Goal: Book appointment/travel/reservation

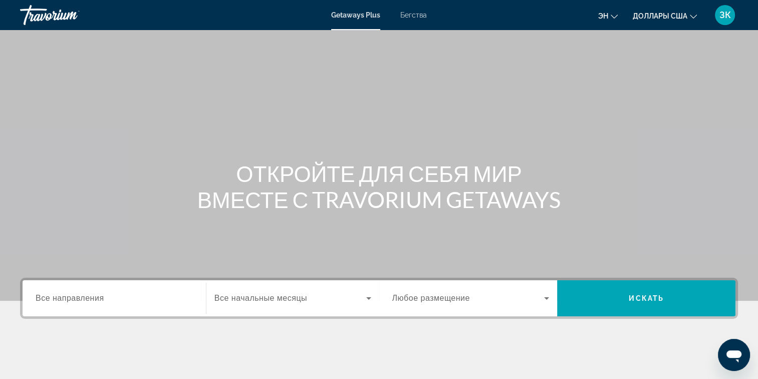
click at [75, 298] on span "Все направления" at bounding box center [70, 298] width 69 height 9
click at [75, 298] on input "Destination Все направления" at bounding box center [114, 299] width 157 height 12
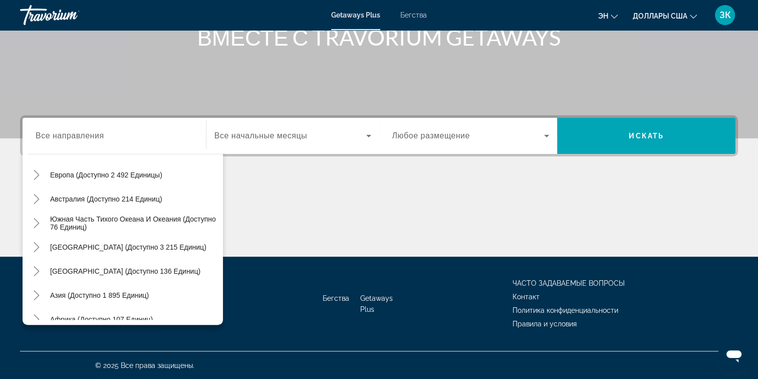
scroll to position [128, 0]
click at [125, 291] on span "Азия (доступно 1 895 единиц)" at bounding box center [99, 294] width 99 height 8
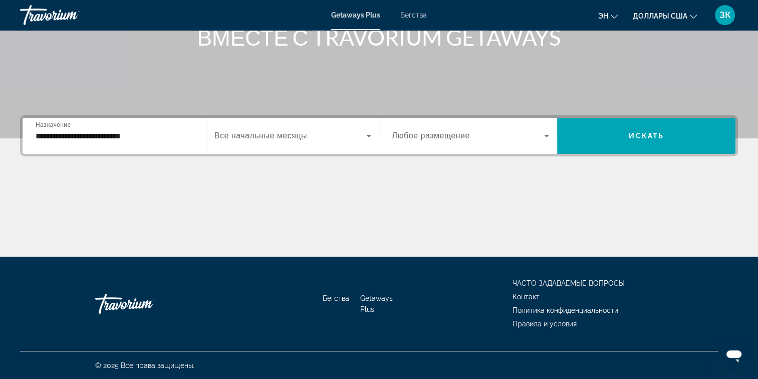
click at [32, 135] on div "**********" at bounding box center [114, 136] width 173 height 29
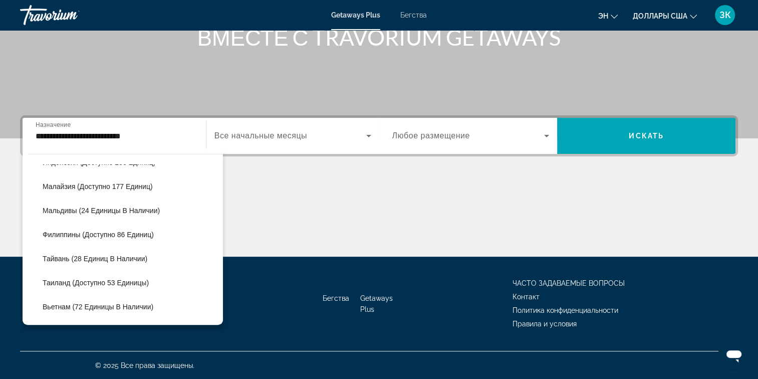
scroll to position [383, 0]
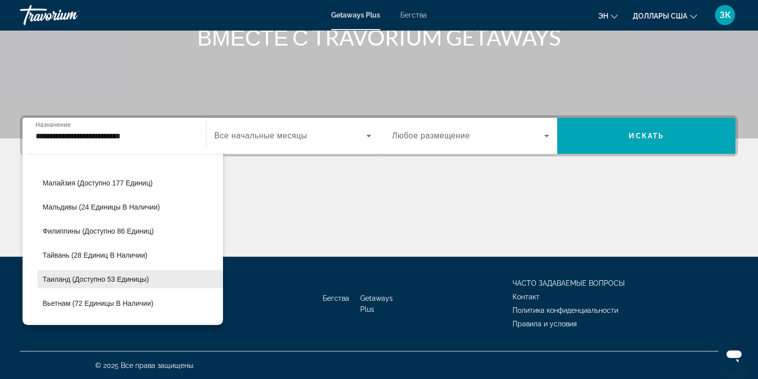
click at [64, 278] on span "Таиланд (доступно 53 единицы)" at bounding box center [96, 279] width 106 height 8
type input "**********"
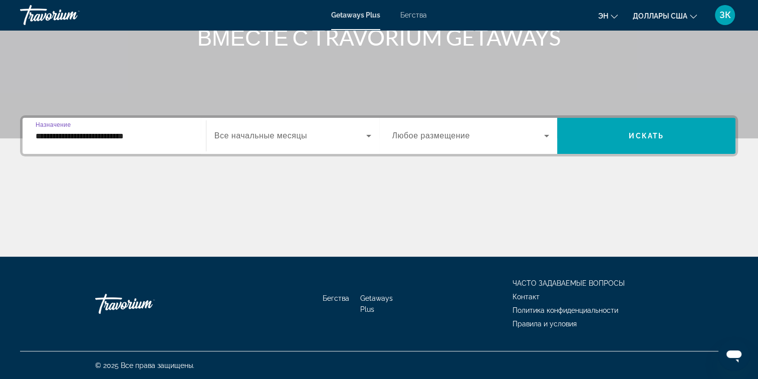
click at [186, 135] on input "**********" at bounding box center [114, 136] width 157 height 12
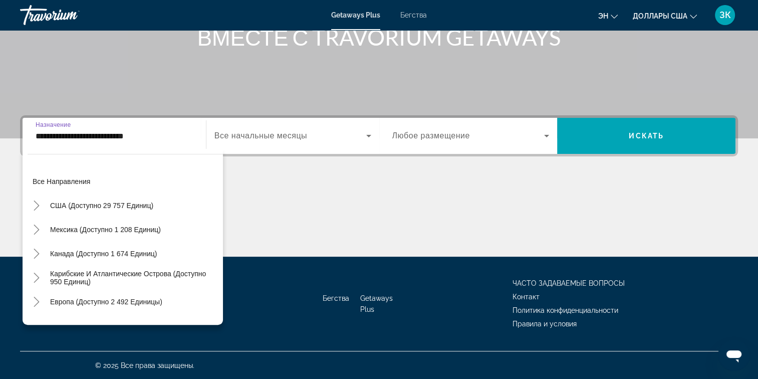
scroll to position [420, 0]
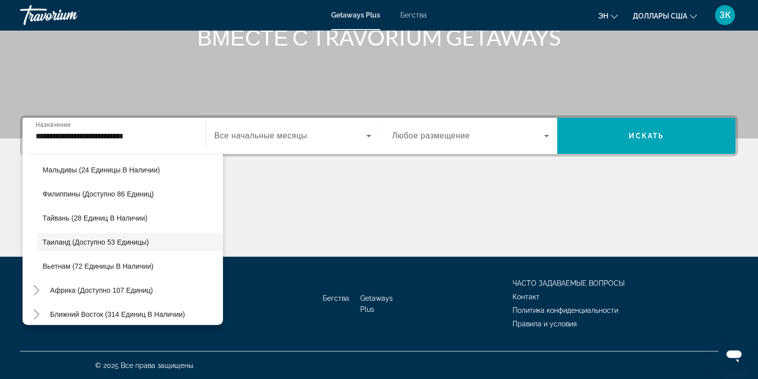
click at [281, 135] on span "Все начальные месяцы" at bounding box center [260, 135] width 93 height 9
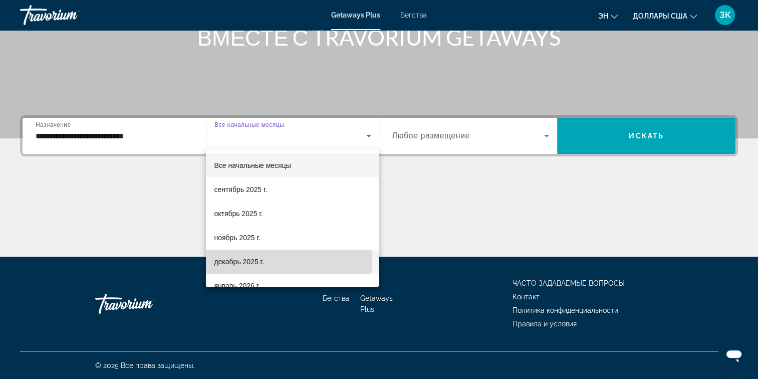
click at [262, 259] on font "декабрь 2025 г." at bounding box center [239, 262] width 50 height 8
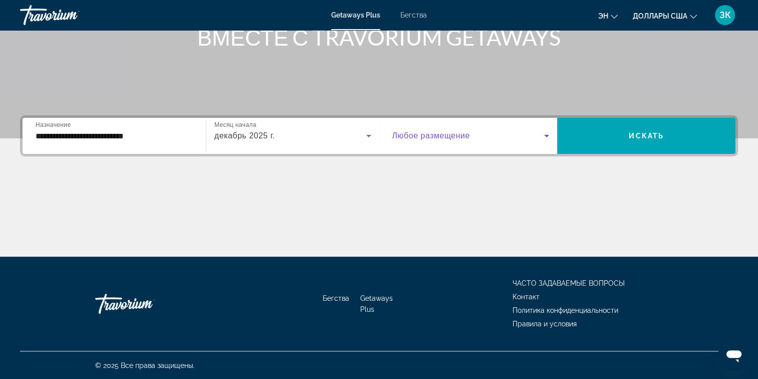
click at [545, 135] on icon "Виджет поиска" at bounding box center [547, 136] width 12 height 12
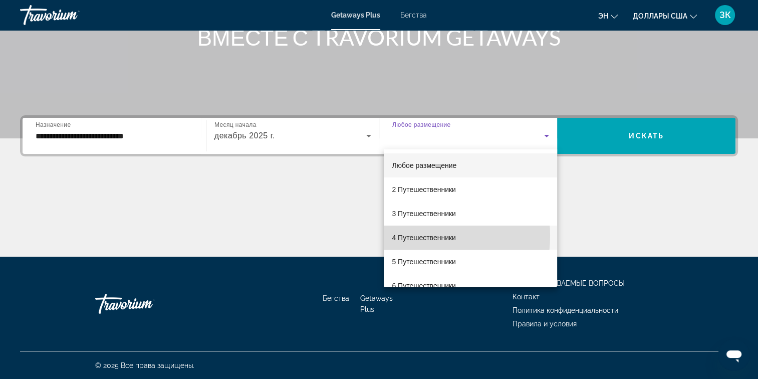
click at [408, 235] on font "4 Путешественники" at bounding box center [424, 237] width 64 height 8
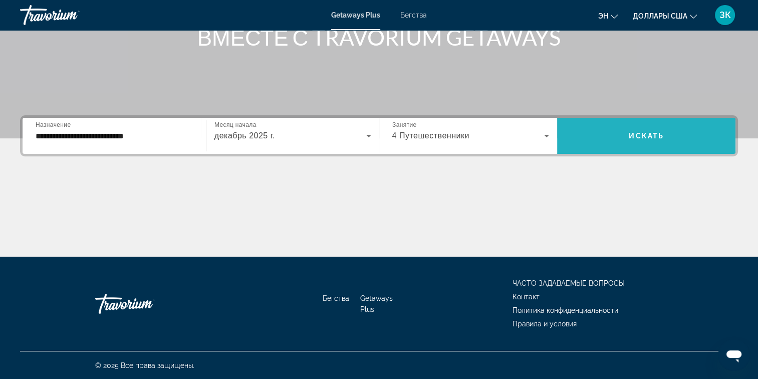
click at [647, 135] on span "Искать" at bounding box center [646, 136] width 35 height 8
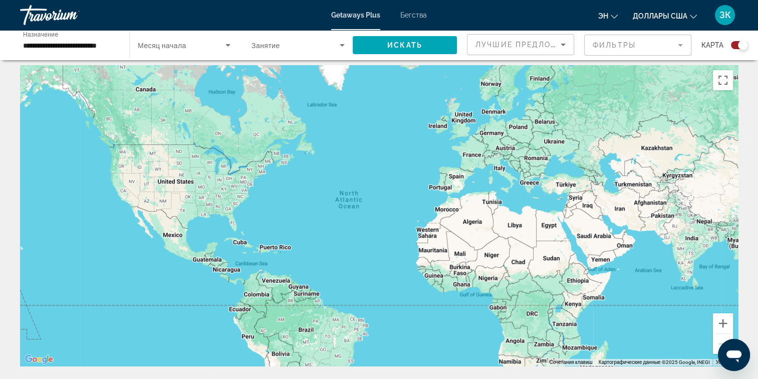
scroll to position [4, 0]
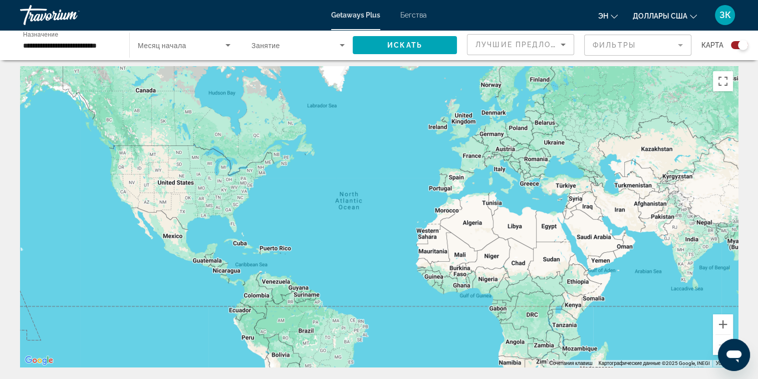
click at [186, 46] on span "Месяц начала" at bounding box center [162, 46] width 49 height 8
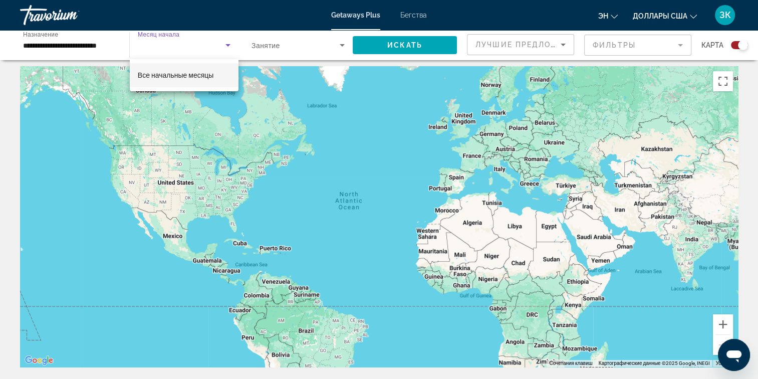
click at [281, 43] on div at bounding box center [379, 189] width 758 height 379
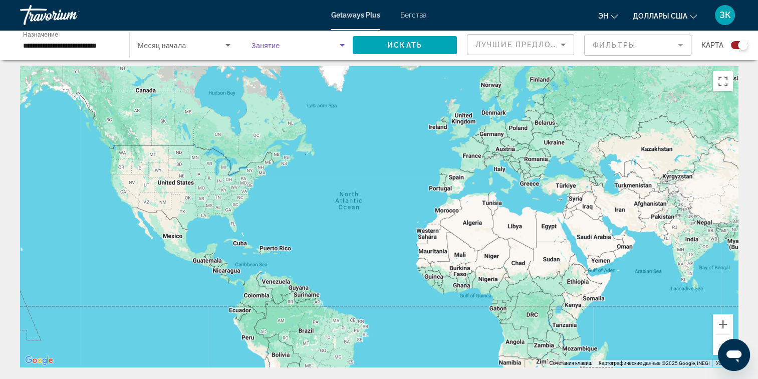
click at [341, 42] on icon "Виджет поиска" at bounding box center [342, 45] width 12 height 12
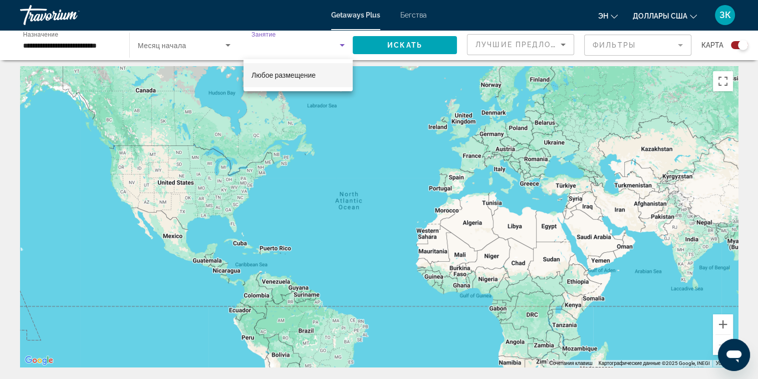
click at [424, 44] on div at bounding box center [379, 189] width 758 height 379
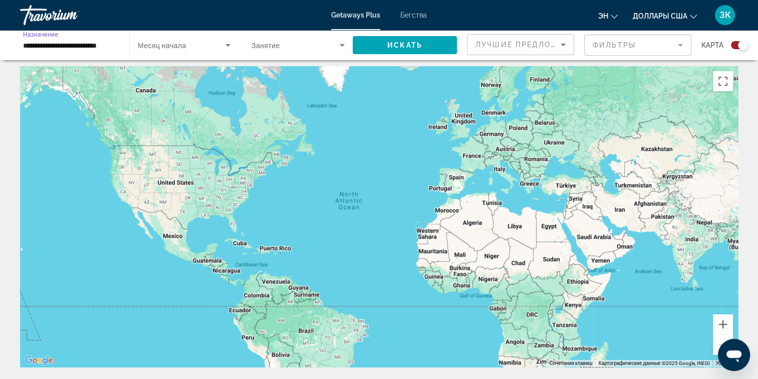
click at [113, 43] on input "**********" at bounding box center [69, 46] width 93 height 12
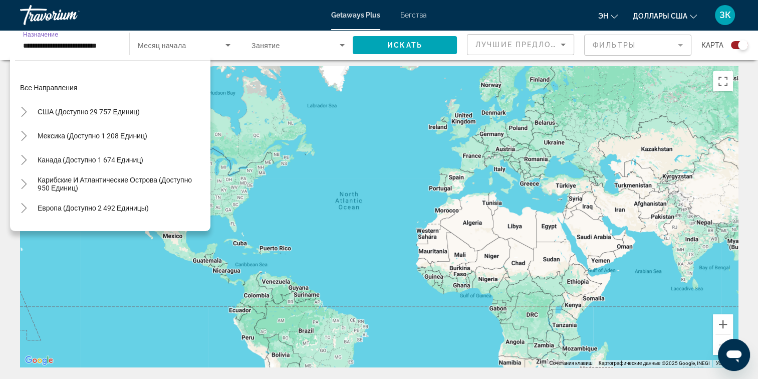
scroll to position [420, 0]
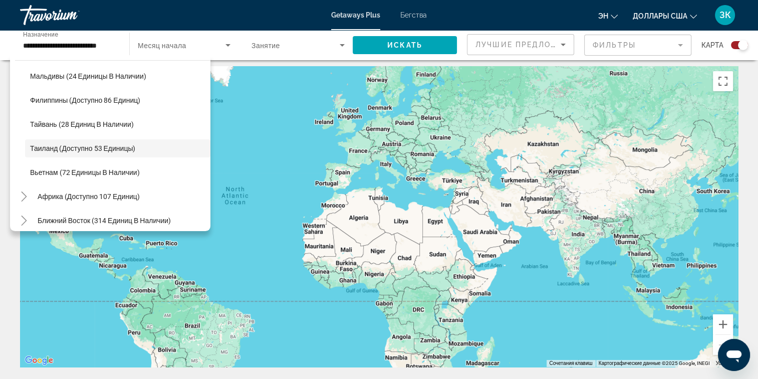
drag, startPoint x: 633, startPoint y: 215, endPoint x: 518, endPoint y: 210, distance: 115.3
click at [518, 210] on div "Основное содержание" at bounding box center [379, 216] width 718 height 301
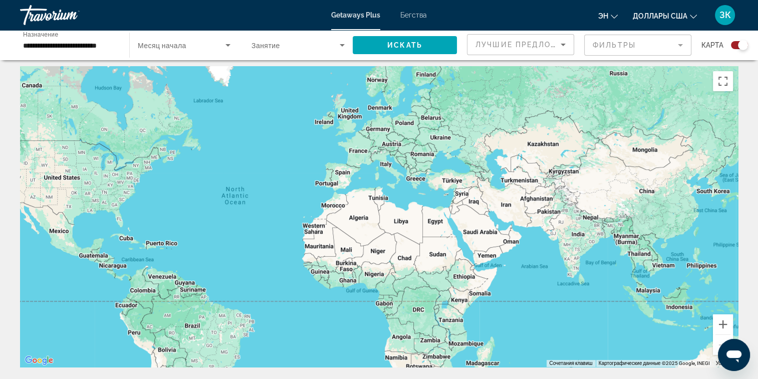
click at [639, 256] on div "Основное содержание" at bounding box center [379, 216] width 718 height 301
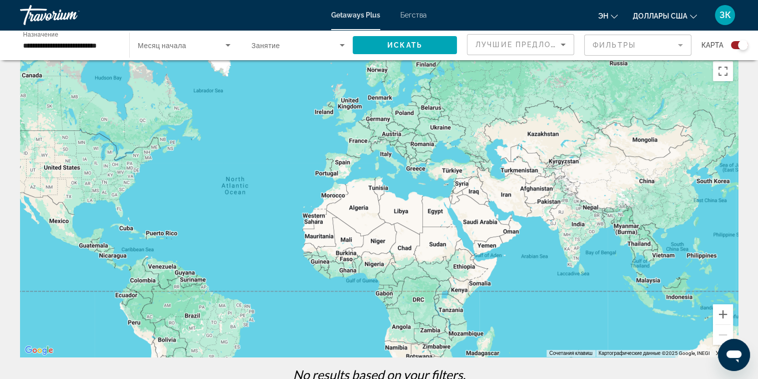
scroll to position [6, 0]
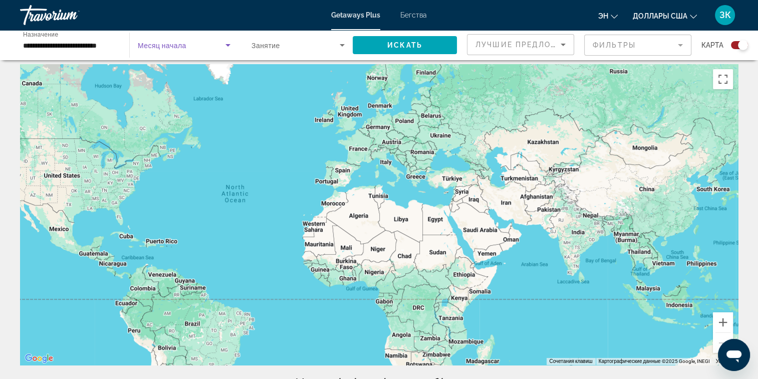
click at [228, 45] on icon "Виджет поиска" at bounding box center [227, 45] width 5 height 3
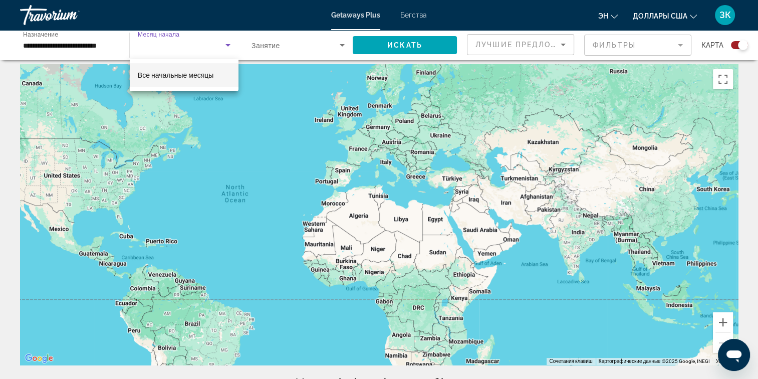
click at [200, 75] on span "Все начальные месяцы" at bounding box center [176, 75] width 76 height 8
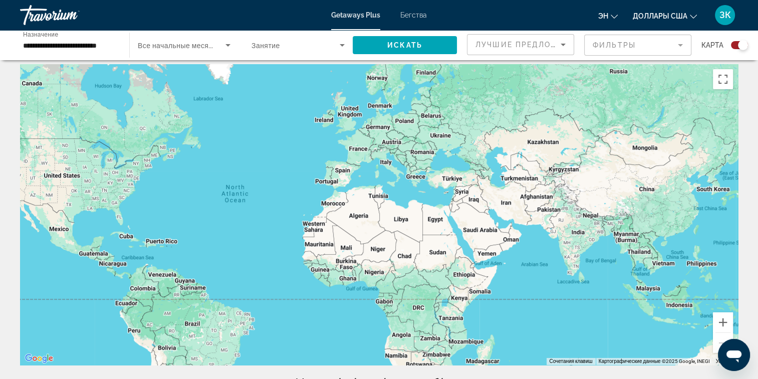
click at [269, 43] on span "Занятие" at bounding box center [266, 46] width 29 height 8
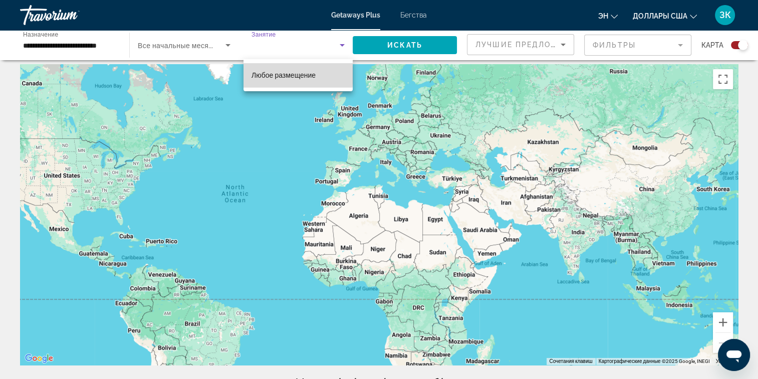
click at [286, 75] on span "Любое размещение" at bounding box center [284, 75] width 64 height 8
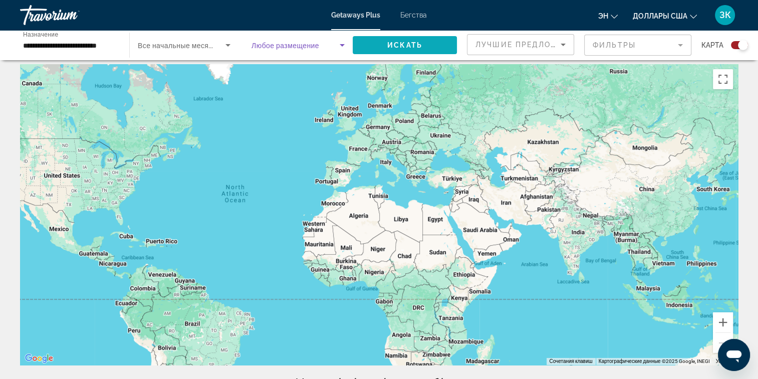
click at [405, 41] on span "Искать" at bounding box center [404, 45] width 35 height 8
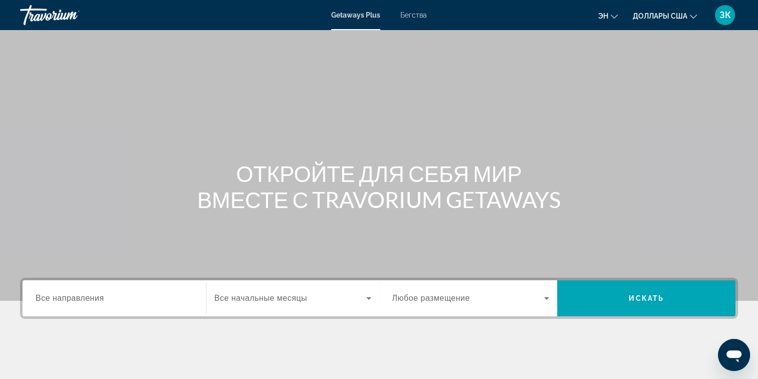
click at [84, 298] on span "Все направления" at bounding box center [70, 298] width 69 height 9
click at [84, 298] on input "Destination Все направления" at bounding box center [114, 299] width 157 height 12
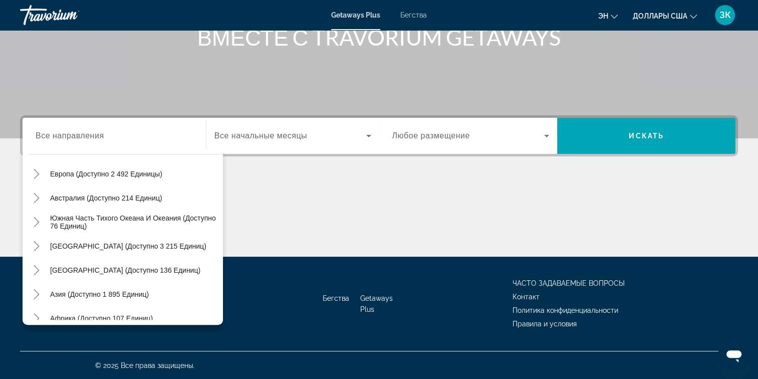
scroll to position [142, 0]
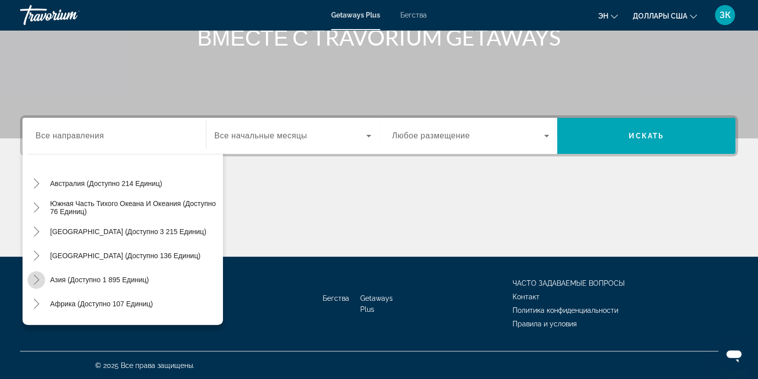
click at [36, 275] on icon "Toggle Asia (доступно 1 895 единиц)" at bounding box center [37, 280] width 10 height 10
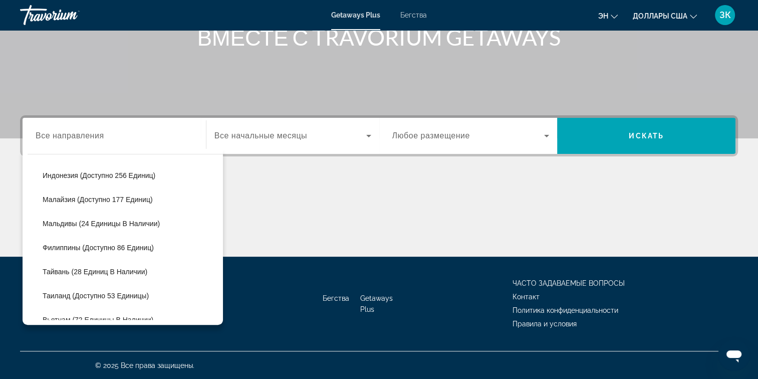
scroll to position [370, 0]
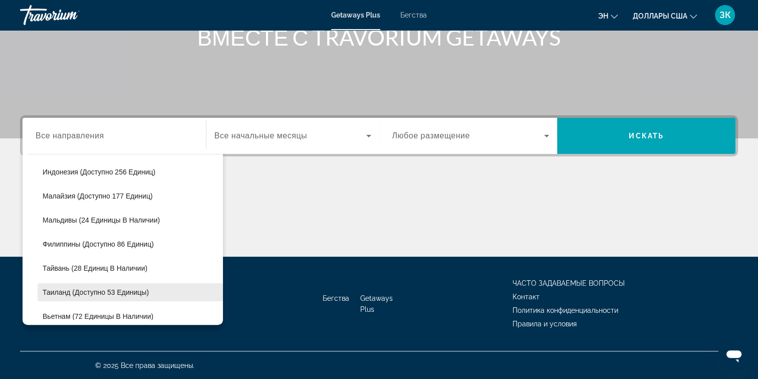
click at [63, 290] on span "Таиланд (доступно 53 единицы)" at bounding box center [96, 292] width 106 height 8
type input "**********"
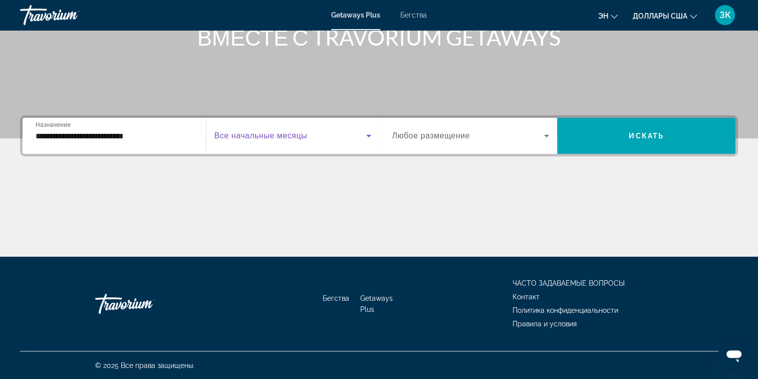
click at [367, 134] on icon "Виджет поиска" at bounding box center [369, 136] width 12 height 12
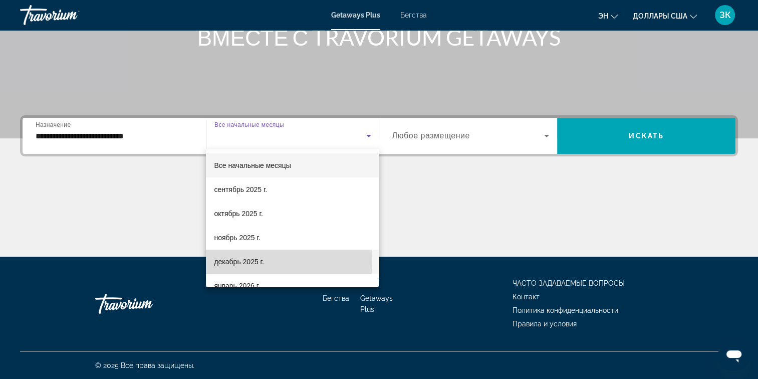
click at [263, 261] on font "декабрь 2025 г." at bounding box center [239, 262] width 50 height 8
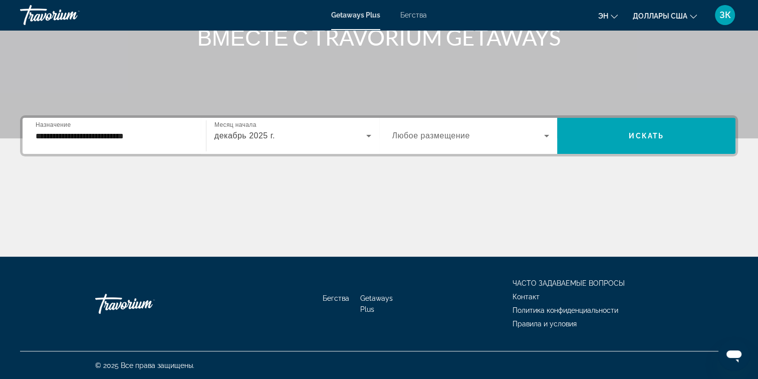
click at [459, 135] on span "Любое размещение" at bounding box center [431, 135] width 78 height 9
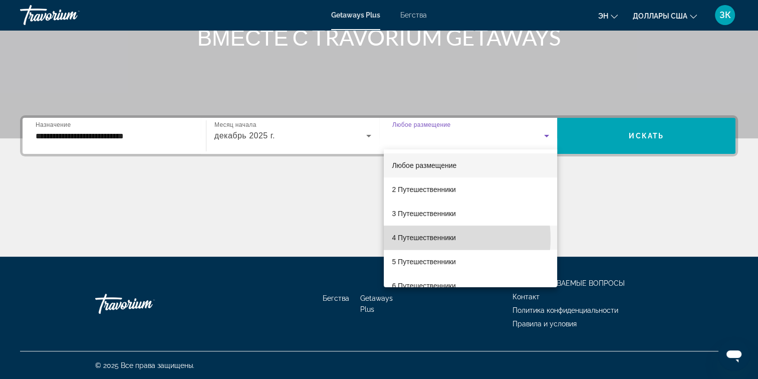
click at [441, 238] on font "4 Путешественники" at bounding box center [424, 237] width 64 height 8
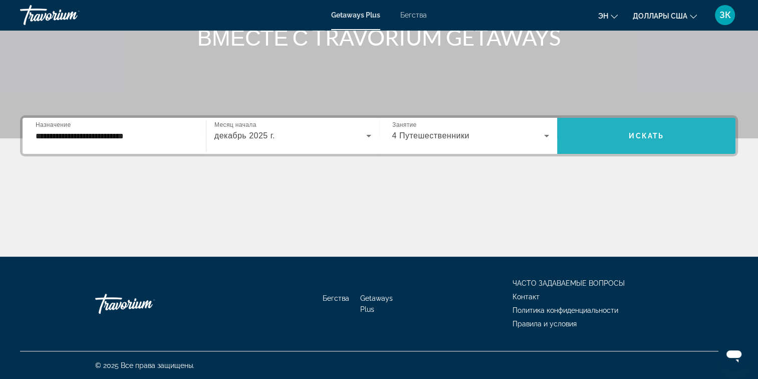
click at [643, 133] on span "Искать" at bounding box center [646, 136] width 35 height 8
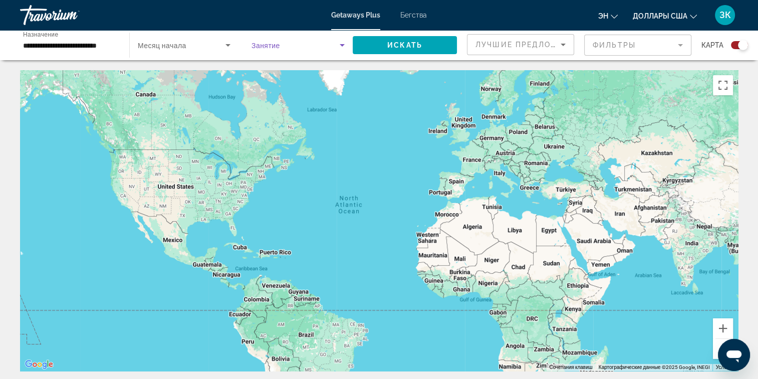
click at [342, 45] on icon "Виджет поиска" at bounding box center [342, 45] width 5 height 3
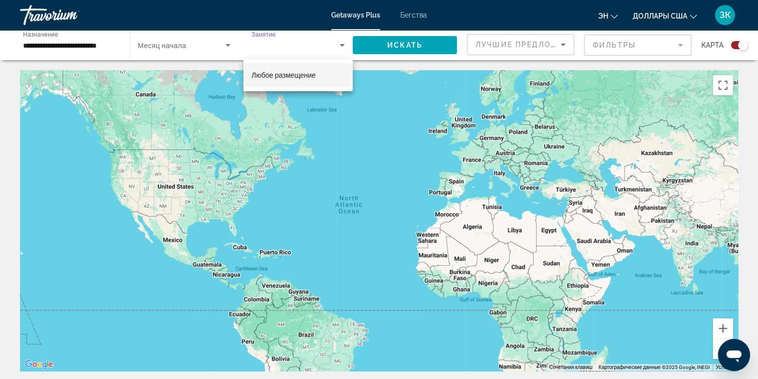
click at [226, 44] on div at bounding box center [379, 189] width 758 height 379
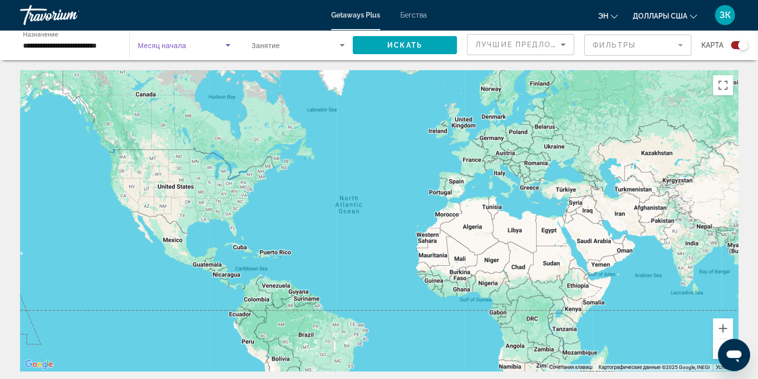
click at [226, 44] on icon "Виджет поиска" at bounding box center [227, 45] width 5 height 3
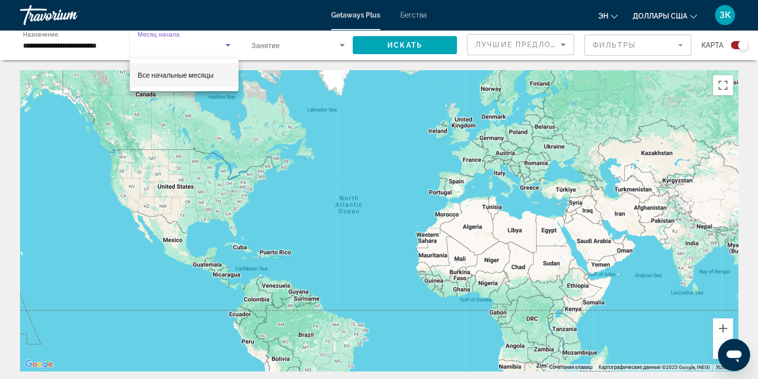
click at [172, 74] on span "Все начальные месяцы" at bounding box center [176, 75] width 76 height 8
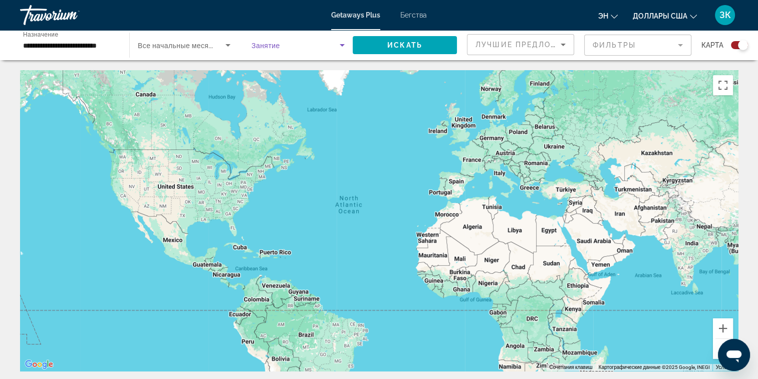
click at [340, 46] on icon "Виджет поиска" at bounding box center [342, 45] width 12 height 12
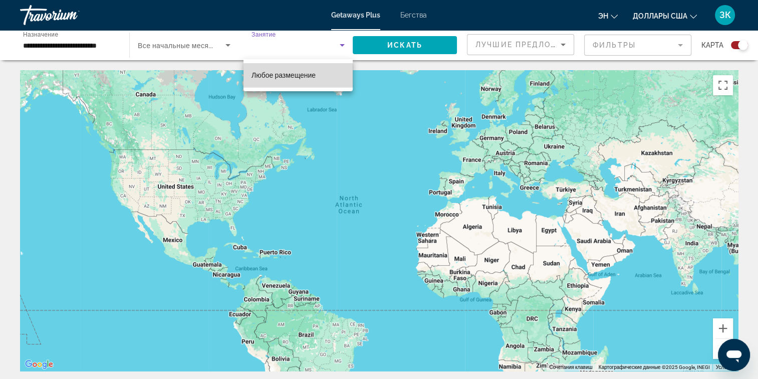
click at [295, 76] on span "Любое размещение" at bounding box center [284, 75] width 64 height 8
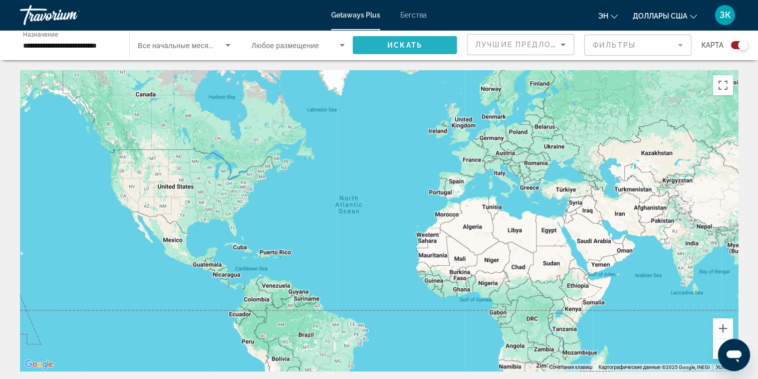
click at [433, 38] on span "Виджет поиска" at bounding box center [405, 45] width 104 height 24
click at [608, 41] on mat-form-field "Фильтры" at bounding box center [637, 45] width 107 height 21
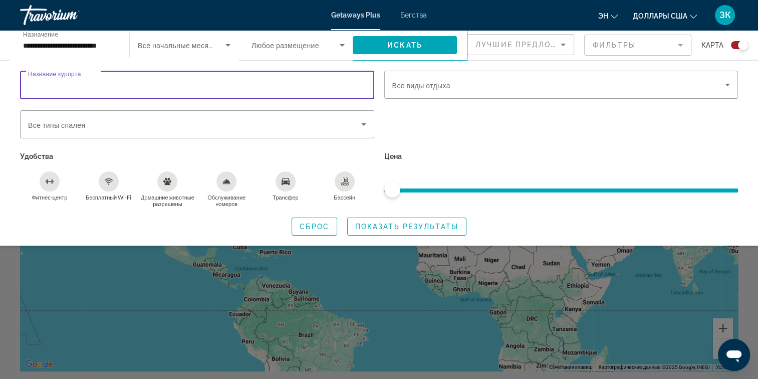
click at [134, 79] on input "Название курорта" at bounding box center [197, 85] width 338 height 12
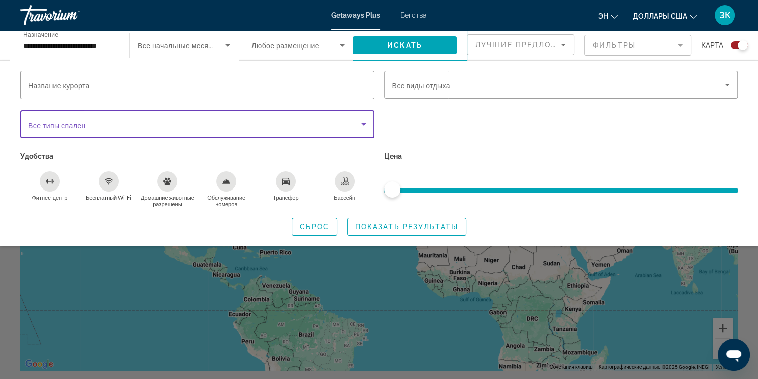
click at [363, 125] on icon "Виджет поиска" at bounding box center [363, 124] width 5 height 3
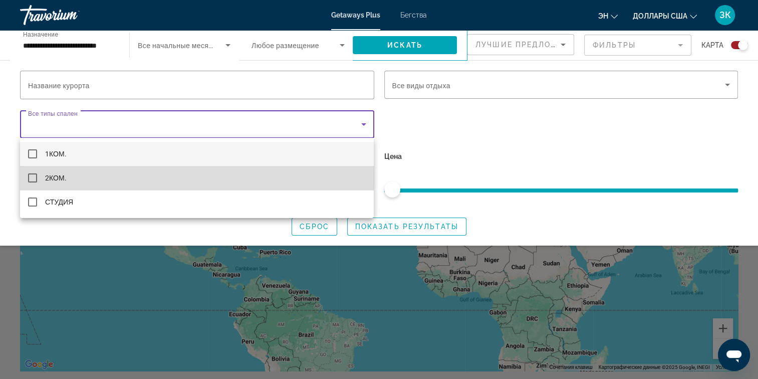
click at [99, 179] on mat-option "2КОМ." at bounding box center [197, 178] width 354 height 24
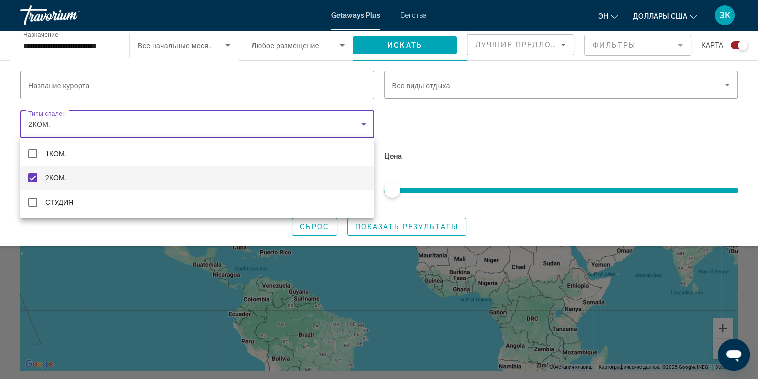
click at [182, 85] on div at bounding box center [379, 189] width 758 height 379
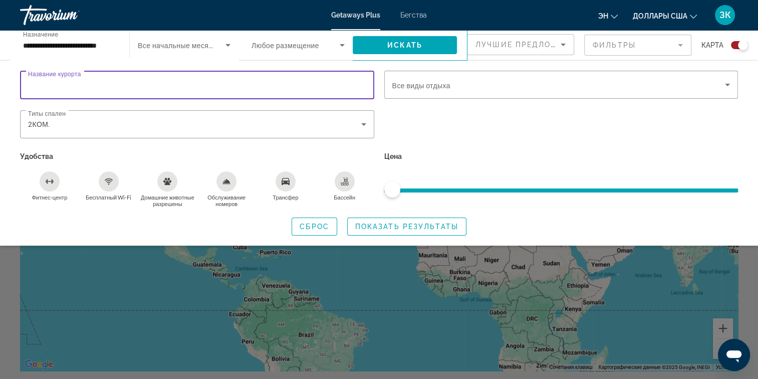
click at [208, 85] on input "Название курорта" at bounding box center [197, 85] width 338 height 12
type input "******"
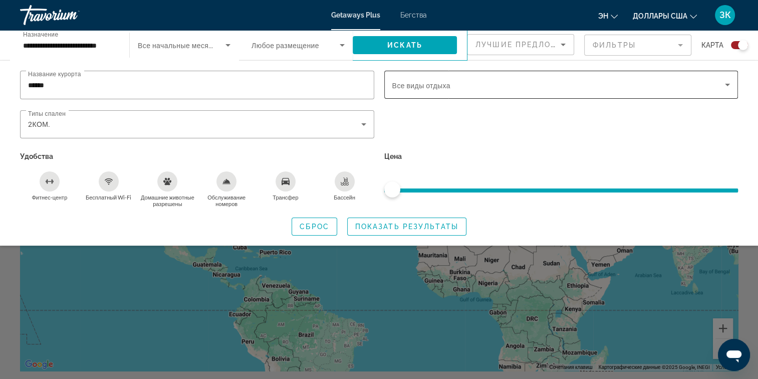
click at [447, 82] on span "Все виды отдыха" at bounding box center [421, 86] width 58 height 8
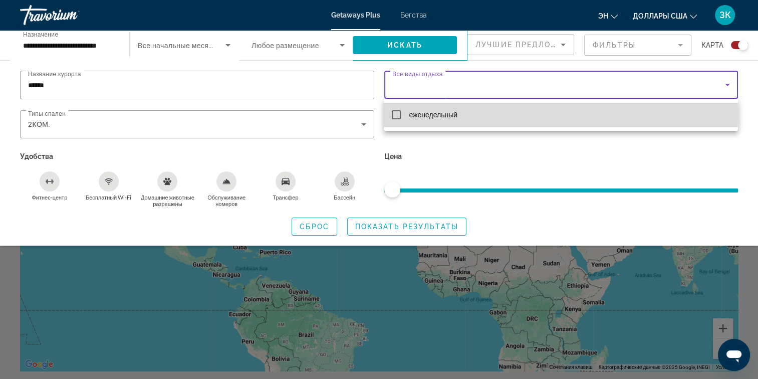
click at [446, 115] on font "еженедельный" at bounding box center [433, 115] width 49 height 8
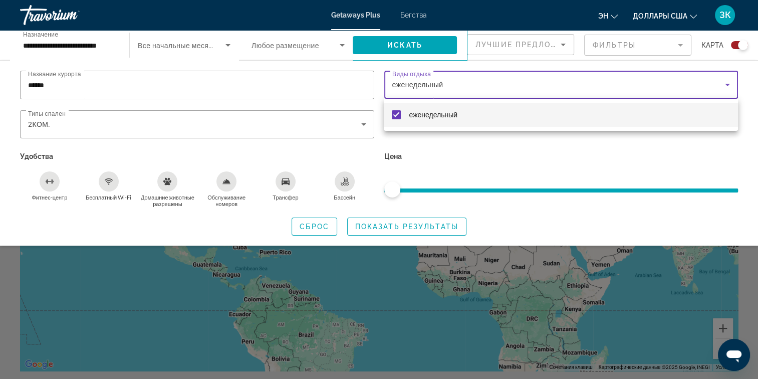
click at [405, 223] on div at bounding box center [379, 189] width 758 height 379
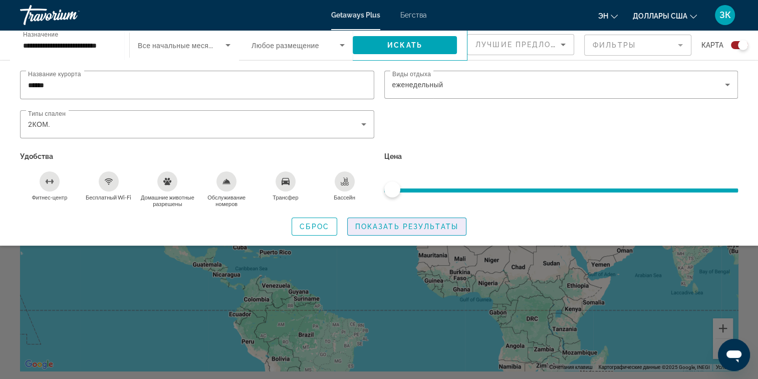
click at [405, 223] on span "Показать результаты" at bounding box center [406, 226] width 103 height 8
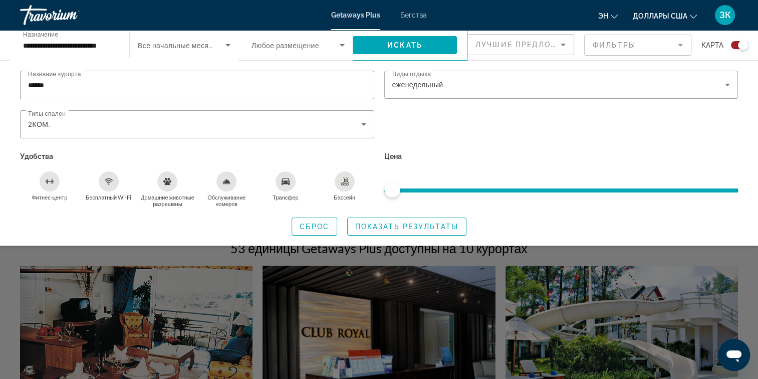
scroll to position [143, 0]
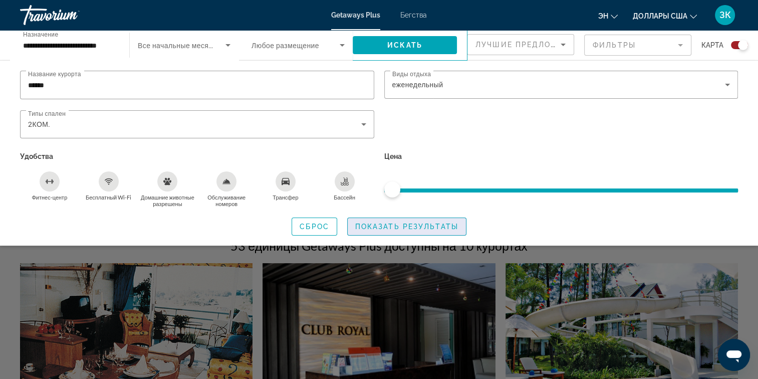
click at [410, 226] on span "Показать результаты" at bounding box center [406, 226] width 103 height 8
click at [681, 322] on div "Виджет поиска" at bounding box center [379, 264] width 758 height 228
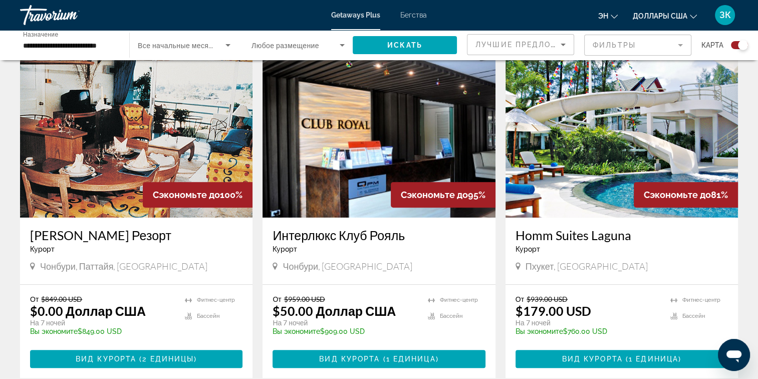
scroll to position [351, 0]
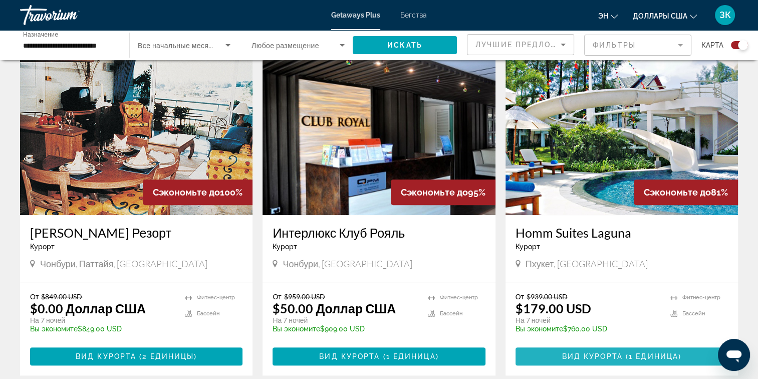
click at [626, 352] on span "( 1 единица )" at bounding box center [652, 356] width 59 height 8
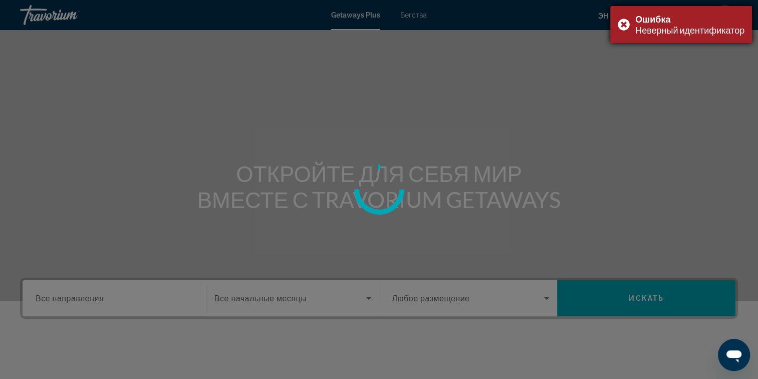
click at [623, 23] on div "Ошибка Неверный идентификатор" at bounding box center [681, 24] width 142 height 37
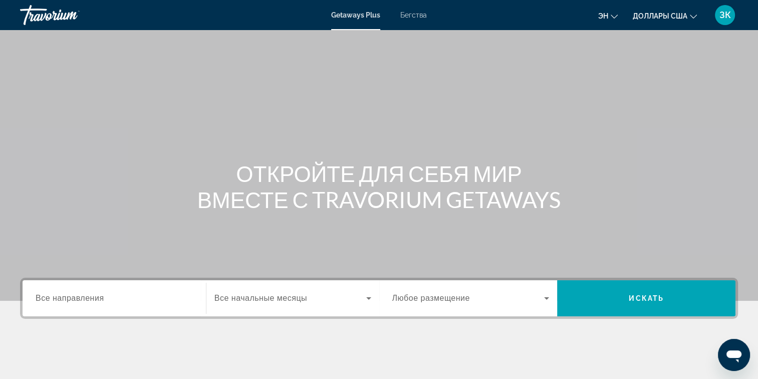
click at [100, 298] on span "Все направления" at bounding box center [70, 298] width 69 height 9
click at [100, 298] on input "Destination Все направления" at bounding box center [114, 299] width 157 height 12
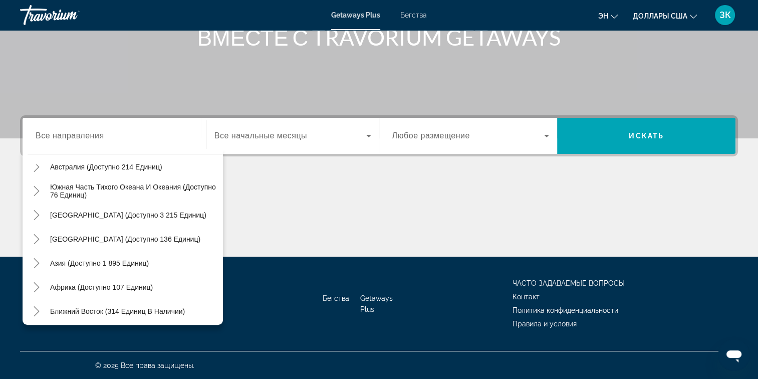
scroll to position [162, 0]
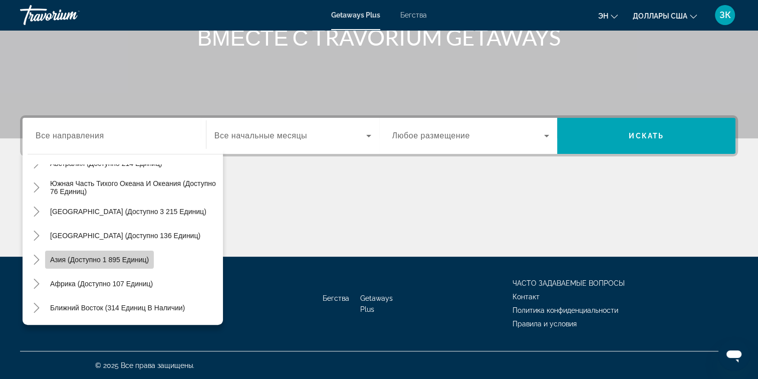
click at [72, 253] on span "Виджет поиска" at bounding box center [99, 260] width 109 height 24
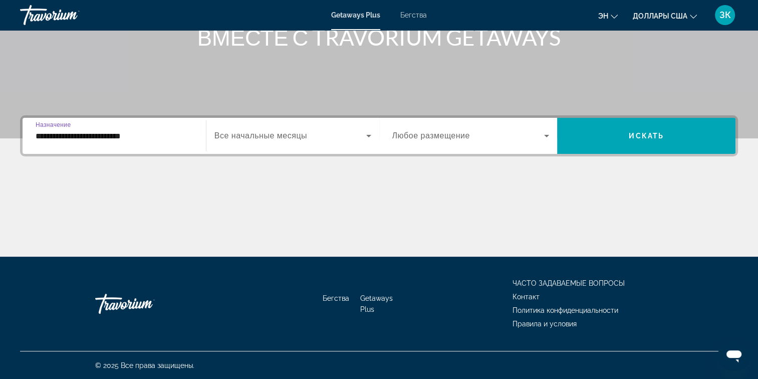
click at [46, 135] on input "**********" at bounding box center [114, 136] width 157 height 12
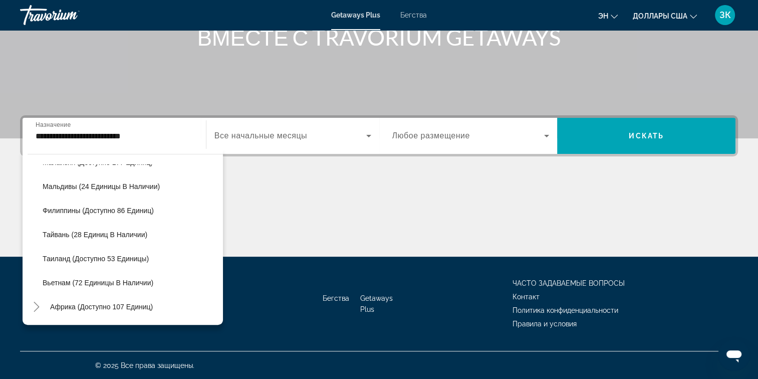
scroll to position [405, 0]
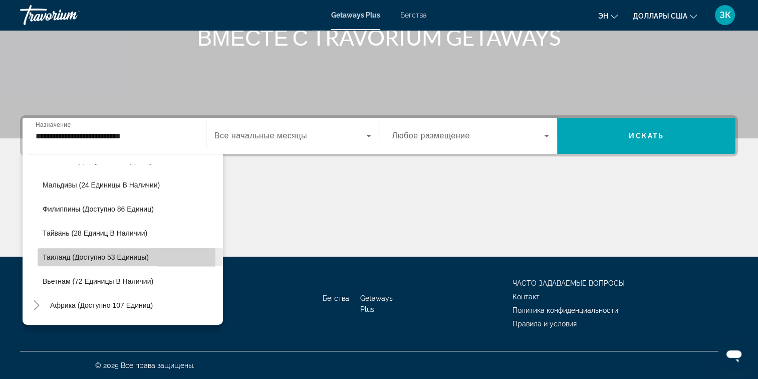
click at [59, 257] on span "Таиланд (доступно 53 единицы)" at bounding box center [96, 257] width 106 height 8
type input "**********"
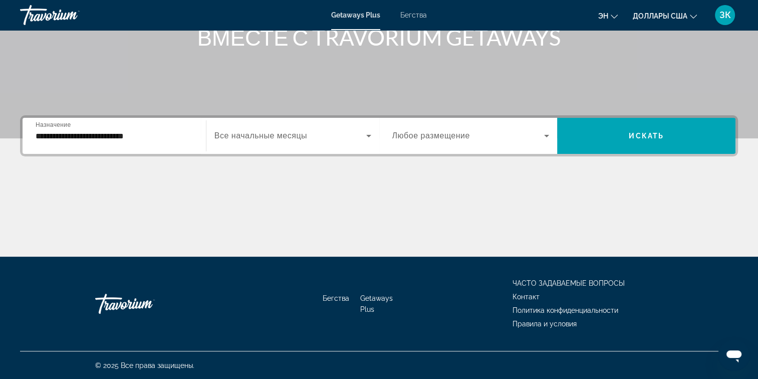
click at [243, 133] on span "Все начальные месяцы" at bounding box center [260, 135] width 93 height 9
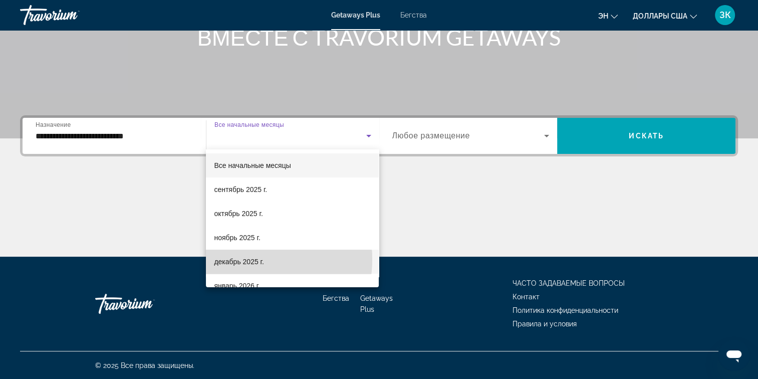
click at [247, 259] on font "декабрь 2025 г." at bounding box center [239, 262] width 50 height 8
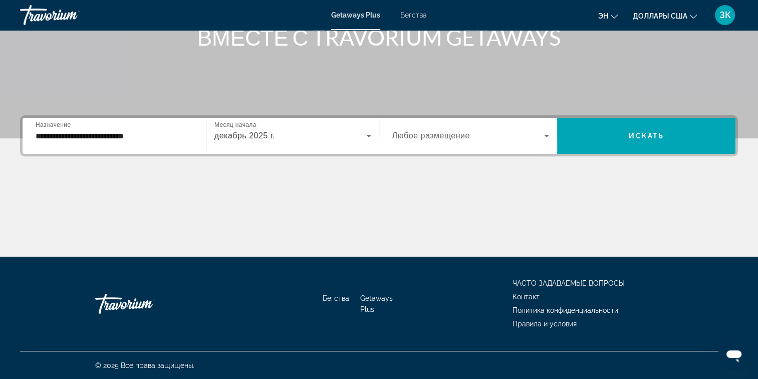
click at [441, 131] on span "Любое размещение" at bounding box center [431, 135] width 78 height 9
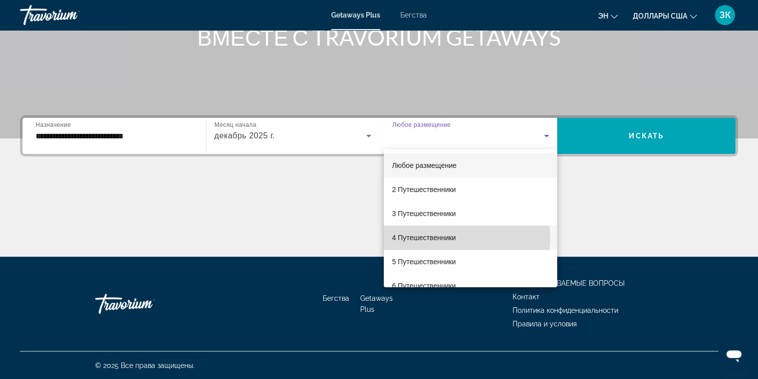
click at [427, 237] on font "4 Путешественники" at bounding box center [424, 237] width 64 height 8
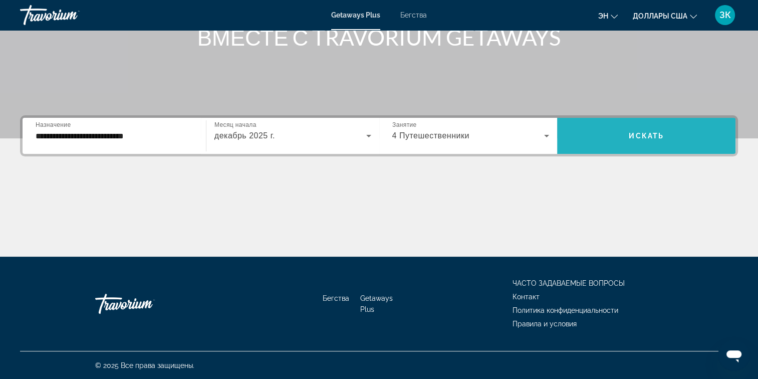
click at [638, 135] on span "Искать" at bounding box center [646, 136] width 35 height 8
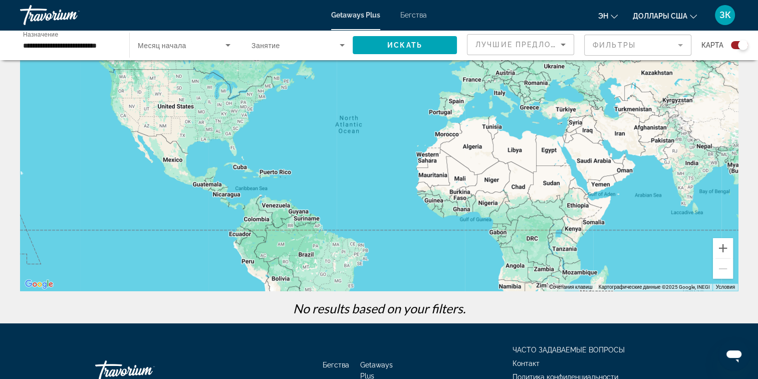
scroll to position [78, 0]
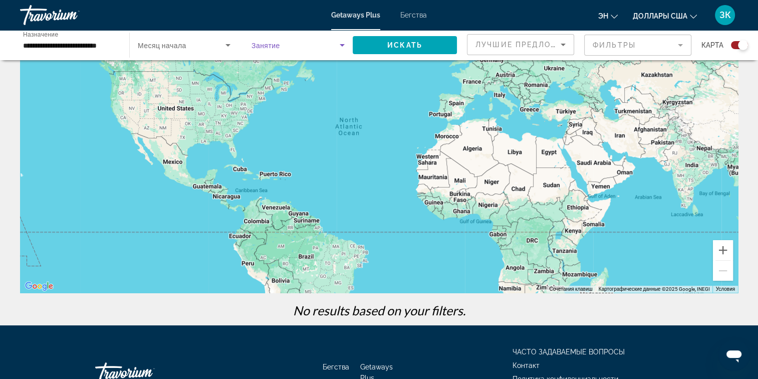
click at [341, 45] on icon "Виджет поиска" at bounding box center [342, 45] width 12 height 12
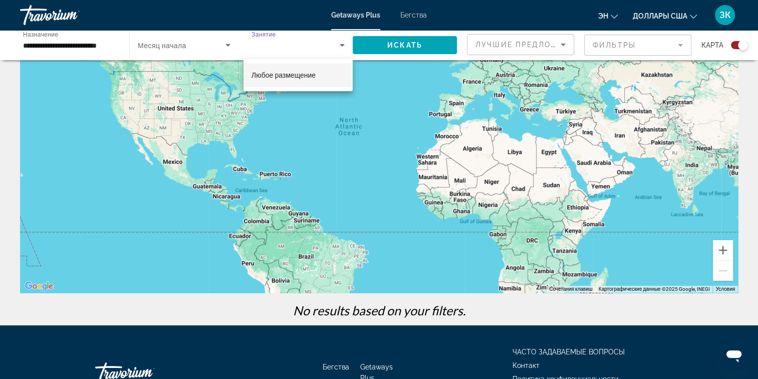
click at [604, 44] on div at bounding box center [379, 189] width 758 height 379
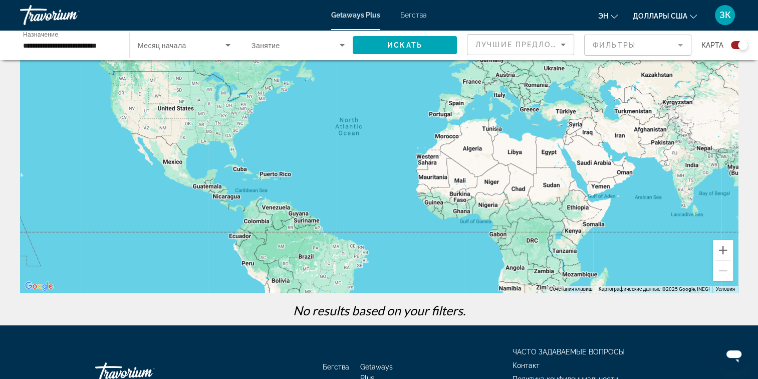
click at [677, 46] on mat-form-field "Фильтры" at bounding box center [637, 45] width 107 height 21
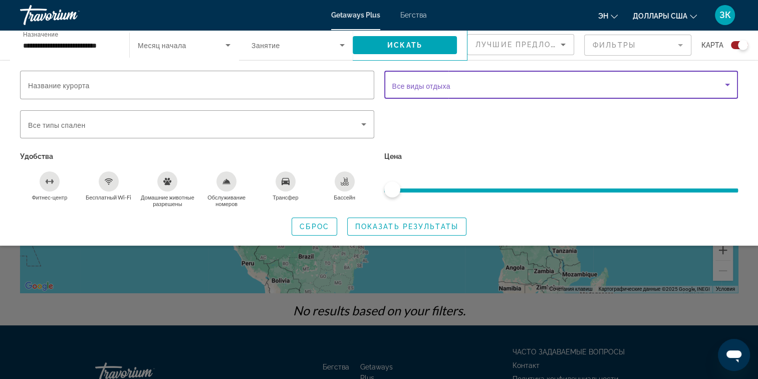
click at [436, 80] on span "Виджет поиска" at bounding box center [558, 85] width 333 height 12
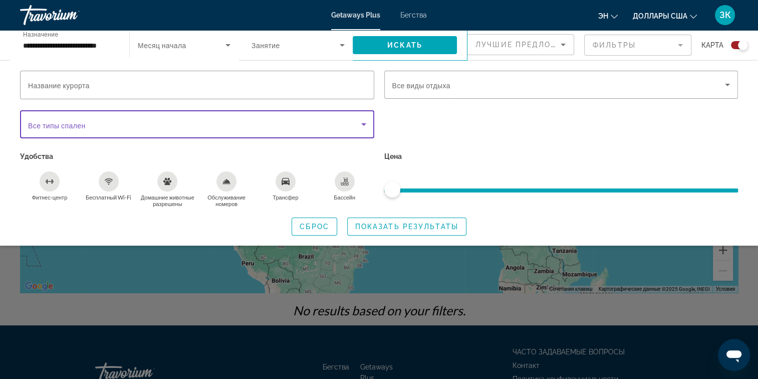
click at [361, 121] on icon "Виджет поиска" at bounding box center [364, 124] width 12 height 12
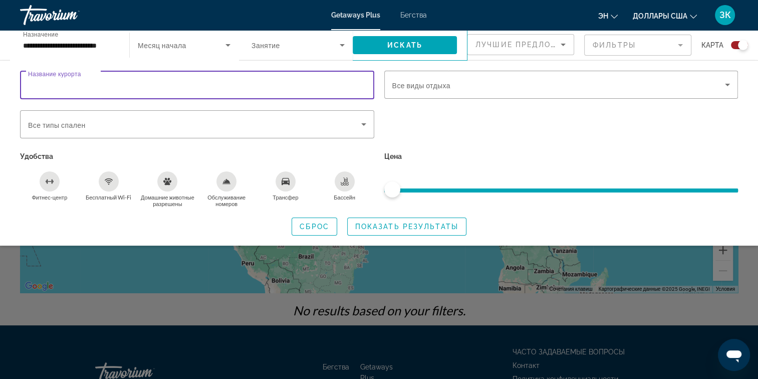
click at [278, 89] on input "Название курорта" at bounding box center [197, 85] width 338 height 12
type input "******"
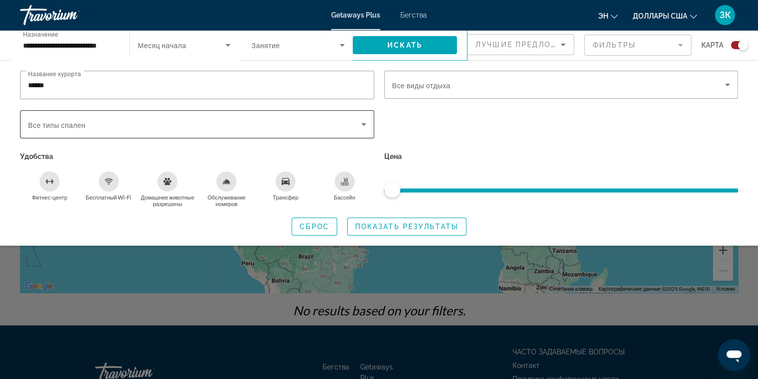
click at [238, 134] on div "Виджет поиска" at bounding box center [197, 124] width 338 height 28
click at [359, 120] on icon "Виджет поиска" at bounding box center [364, 124] width 12 height 12
click at [363, 121] on icon "Виджет поиска" at bounding box center [364, 124] width 12 height 12
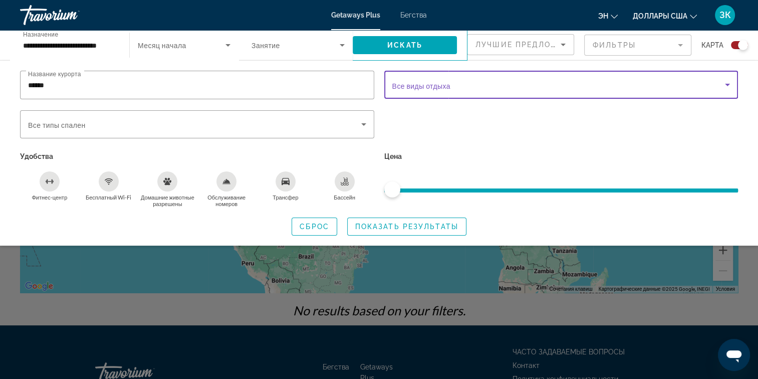
click at [444, 79] on span "Виджет поиска" at bounding box center [558, 85] width 333 height 12
click at [724, 83] on icon "Виджет поиска" at bounding box center [727, 85] width 12 height 12
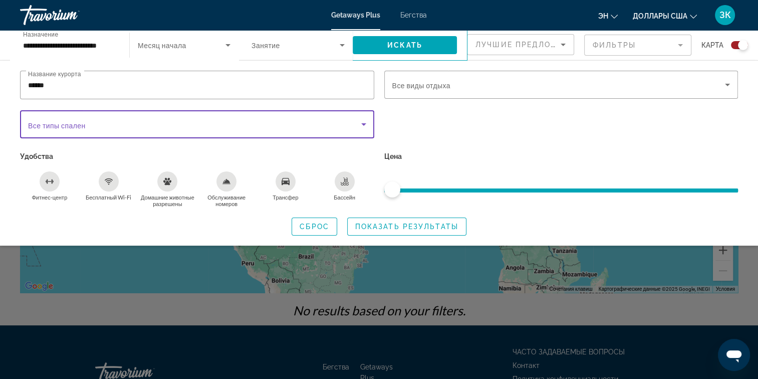
click at [361, 120] on icon "Виджет поиска" at bounding box center [364, 124] width 12 height 12
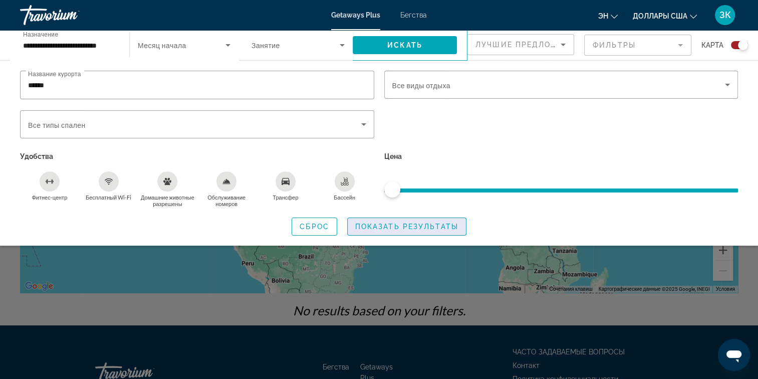
click at [400, 223] on span "Показать результаты" at bounding box center [406, 226] width 103 height 8
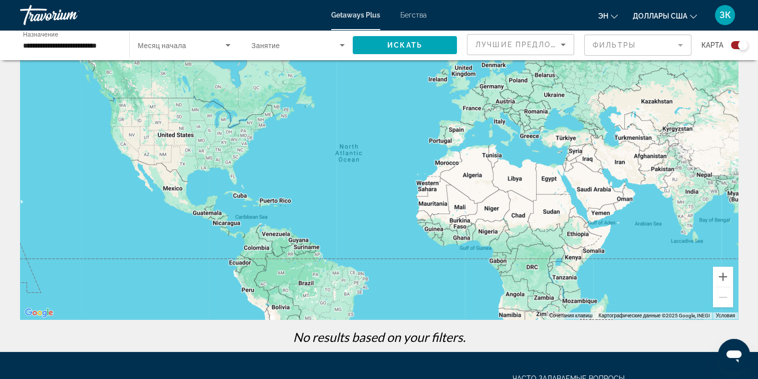
scroll to position [50, 0]
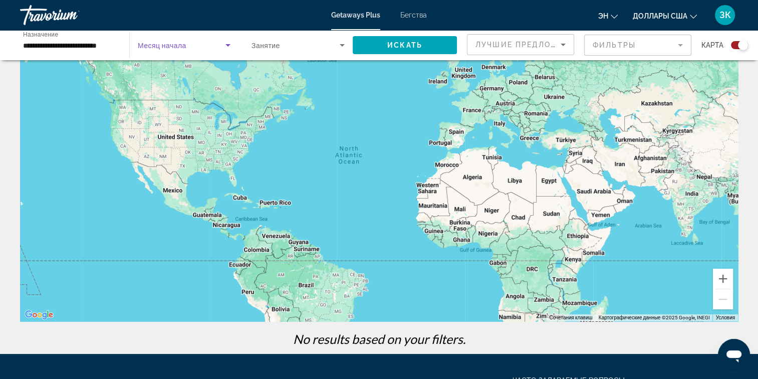
click at [225, 45] on icon "Виджет поиска" at bounding box center [228, 45] width 12 height 12
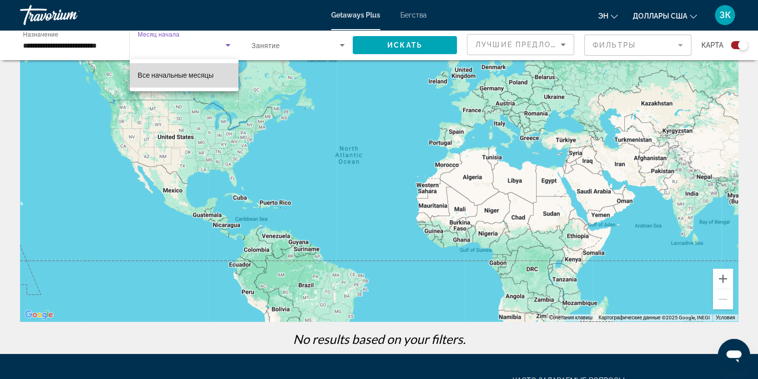
click at [214, 73] on span "Все начальные месяцы" at bounding box center [176, 75] width 76 height 8
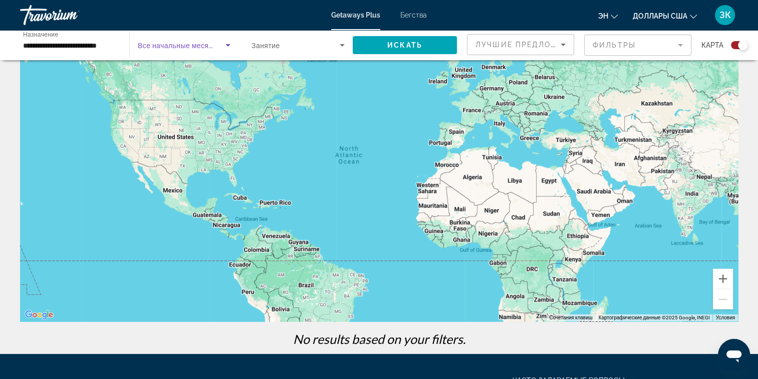
click at [279, 42] on span "Занятие" at bounding box center [266, 46] width 29 height 8
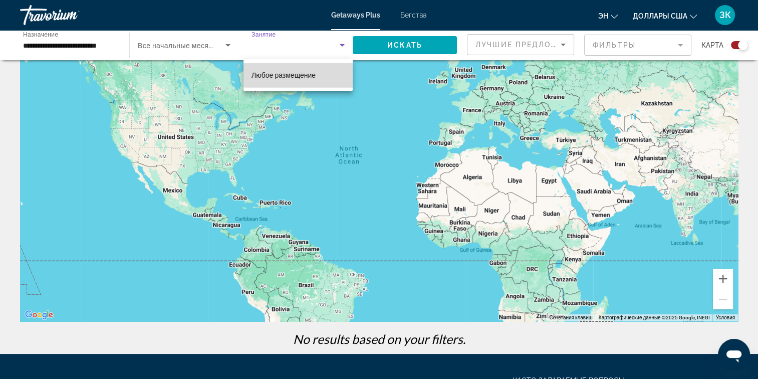
click at [276, 78] on span "Любое размещение" at bounding box center [284, 75] width 64 height 8
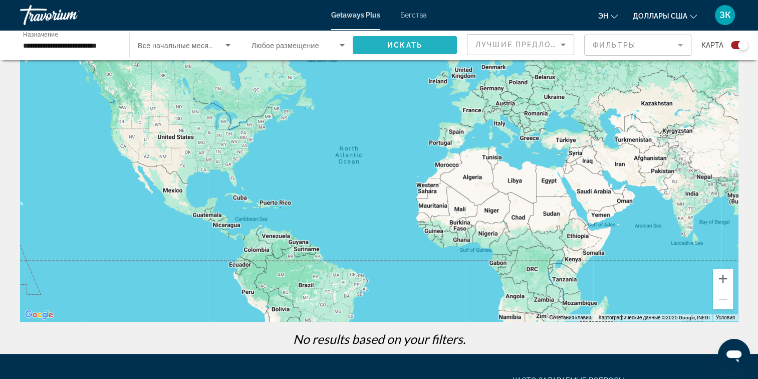
click at [398, 46] on span "Искать" at bounding box center [404, 45] width 35 height 8
click at [408, 40] on span "Виджет поиска" at bounding box center [405, 45] width 104 height 24
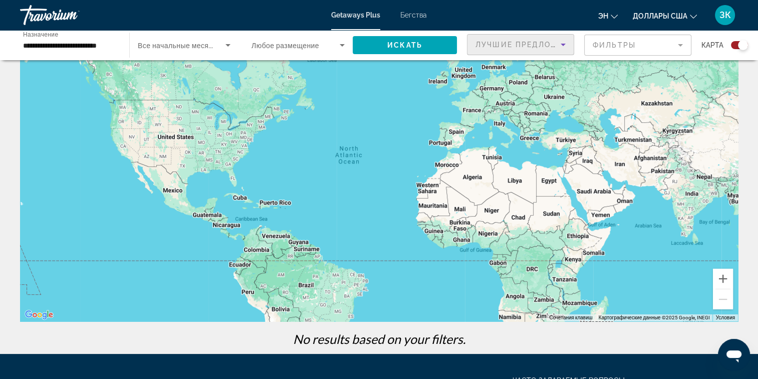
click at [563, 45] on icon "Сортировать по" at bounding box center [563, 45] width 5 height 3
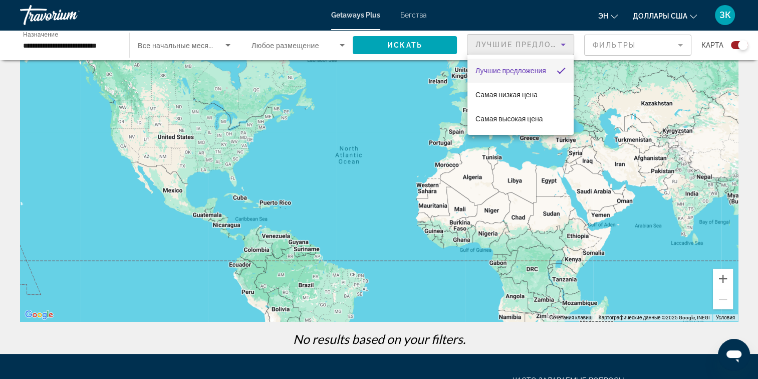
click at [681, 45] on div at bounding box center [379, 189] width 758 height 379
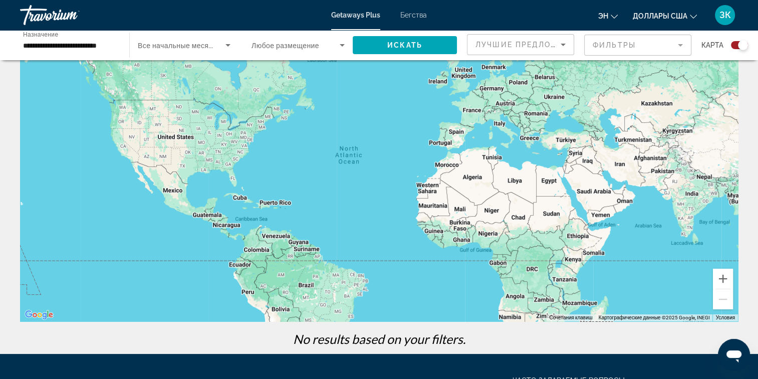
click at [679, 43] on mat-form-field "Фильтры" at bounding box center [637, 45] width 107 height 21
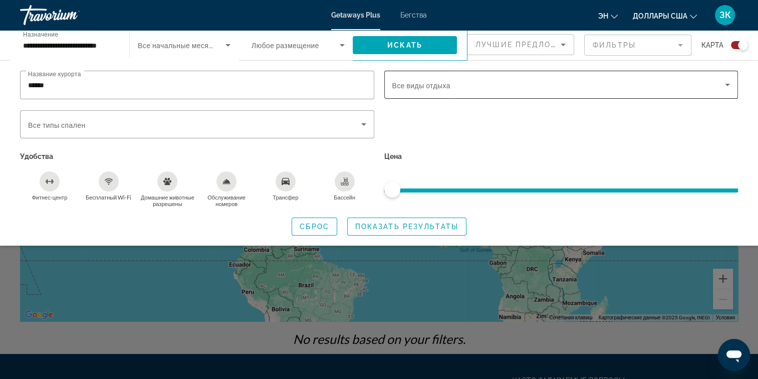
click at [595, 74] on div "Виджет поиска" at bounding box center [561, 85] width 338 height 28
click at [726, 83] on icon "Виджет поиска" at bounding box center [727, 85] width 12 height 12
click at [432, 223] on span "Показать результаты" at bounding box center [406, 226] width 103 height 8
